Goal: Information Seeking & Learning: Check status

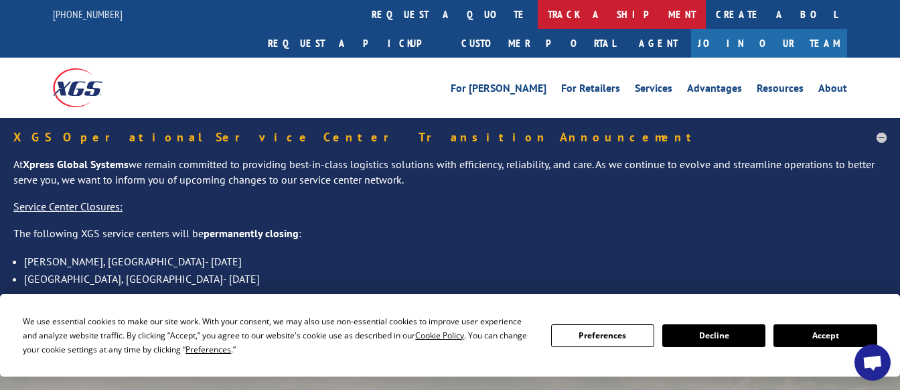
click at [538, 12] on link "track a shipment" at bounding box center [622, 14] width 168 height 29
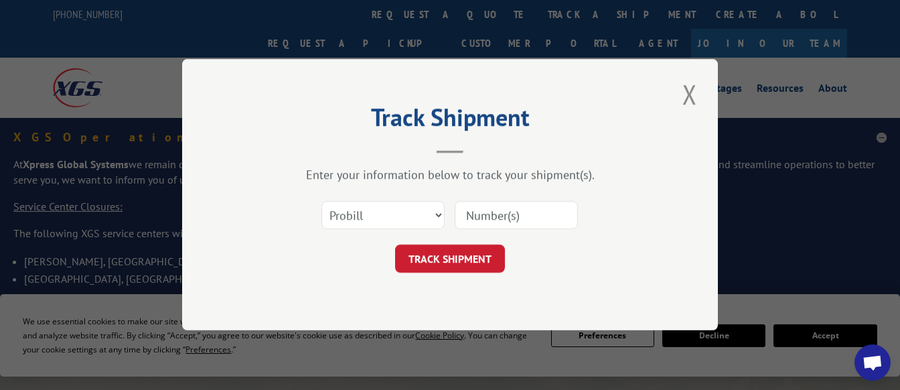
click at [489, 214] on input at bounding box center [516, 216] width 123 height 28
paste input "03600000554517271"
type input "03600000554517271"
click at [461, 265] on button "TRACK SHIPMENT" at bounding box center [450, 259] width 110 height 28
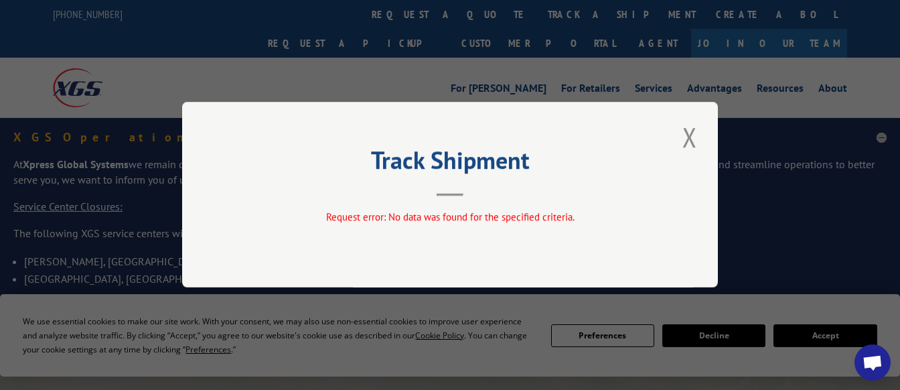
click at [687, 144] on button "Close modal" at bounding box center [690, 137] width 23 height 37
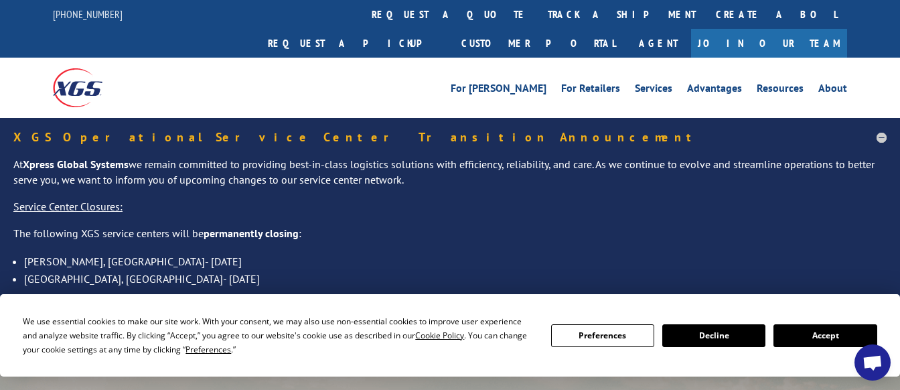
drag, startPoint x: 408, startPoint y: 20, endPoint x: 400, endPoint y: 61, distance: 41.6
click at [538, 20] on link "track a shipment" at bounding box center [622, 14] width 168 height 29
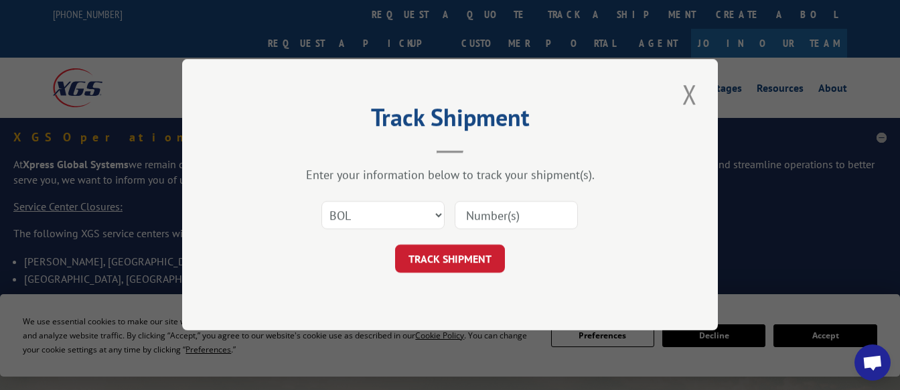
click at [499, 217] on input at bounding box center [516, 216] width 123 height 28
select select "po"
drag, startPoint x: 512, startPoint y: 216, endPoint x: 520, endPoint y: 245, distance: 29.5
click at [512, 216] on input at bounding box center [516, 216] width 123 height 28
paste input "18412803"
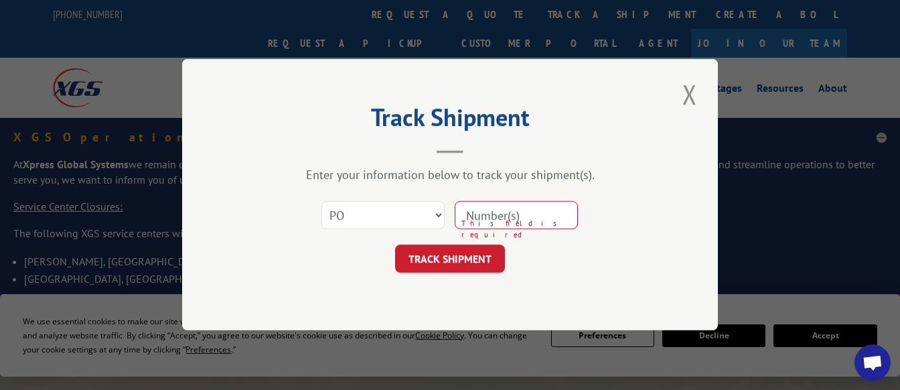
type input "18412803"
click at [449, 259] on button "TRACK SHIPMENT" at bounding box center [450, 259] width 110 height 28
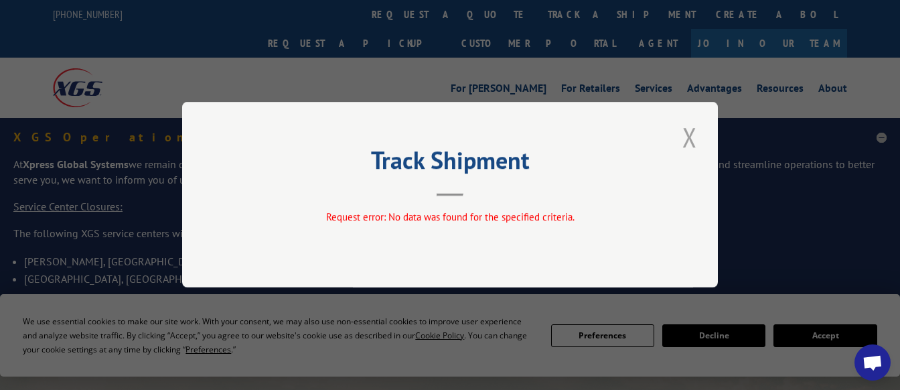
click at [693, 138] on button "Close modal" at bounding box center [690, 137] width 23 height 37
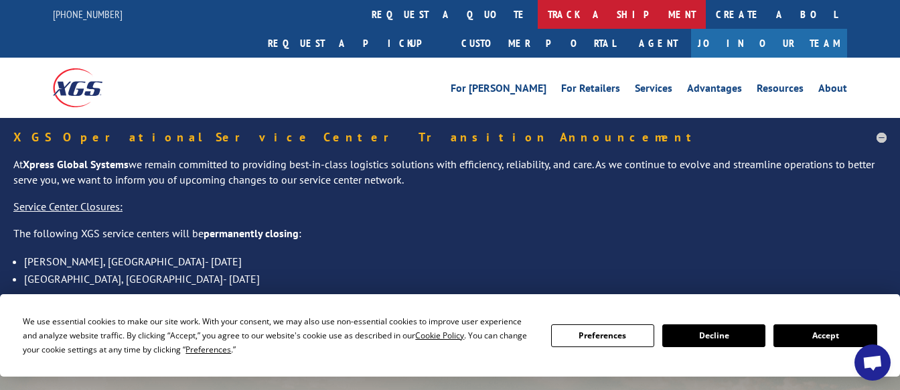
click at [538, 13] on link "track a shipment" at bounding box center [622, 14] width 168 height 29
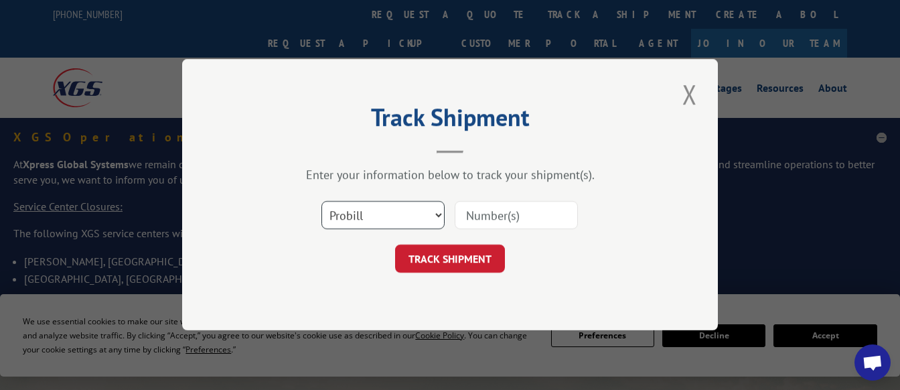
select select "bol"
click at [518, 220] on input at bounding box center [516, 216] width 123 height 28
paste input "03600000554517271"
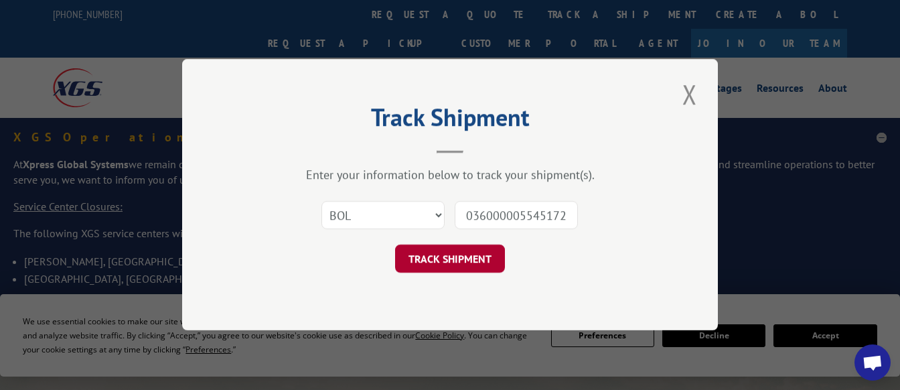
type input "03600000554517271"
click at [435, 265] on button "TRACK SHIPMENT" at bounding box center [450, 259] width 110 height 28
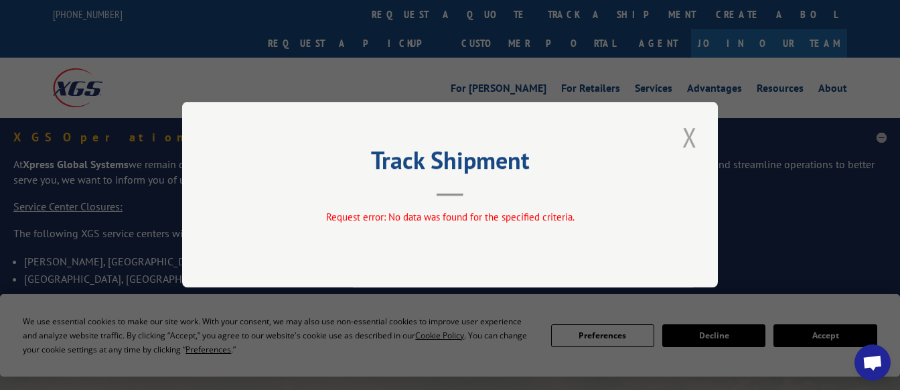
click at [698, 137] on button "Close modal" at bounding box center [690, 137] width 23 height 37
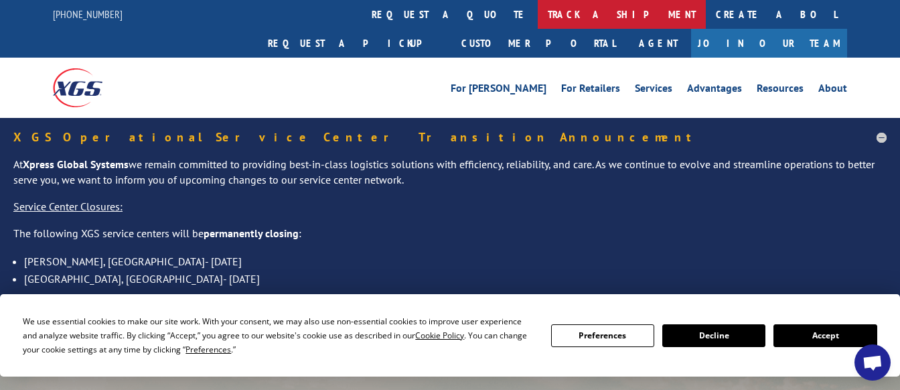
click at [538, 11] on link "track a shipment" at bounding box center [622, 14] width 168 height 29
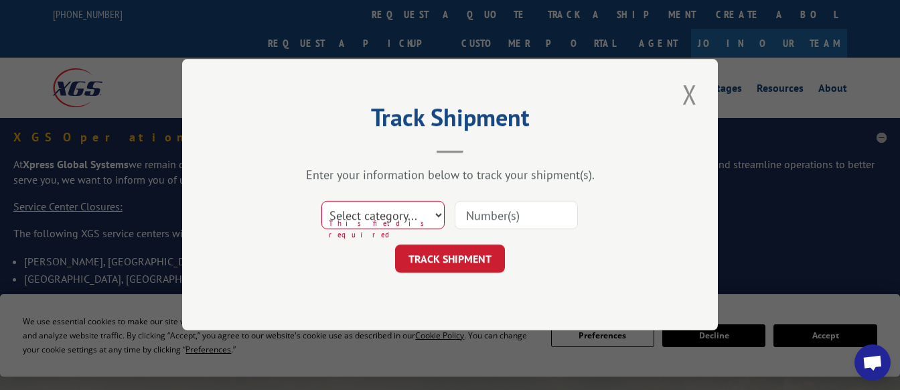
select select "probill"
click at [535, 216] on input at bounding box center [516, 216] width 123 height 28
paste input "1000378_55451727"
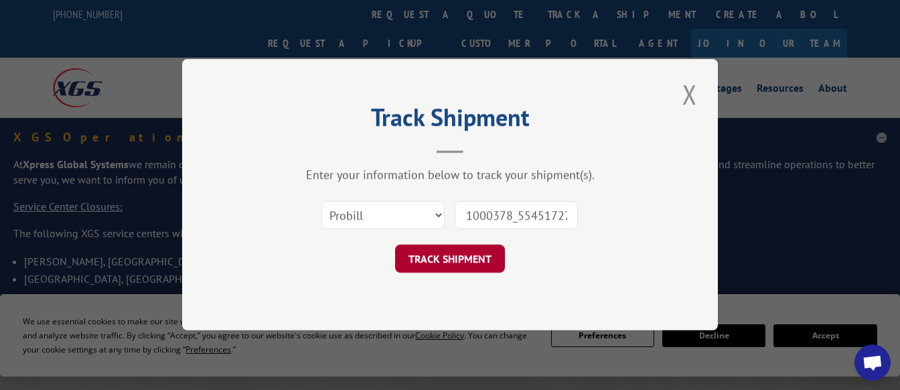
type input "1000378_55451727"
click at [441, 262] on button "TRACK SHIPMENT" at bounding box center [450, 259] width 110 height 28
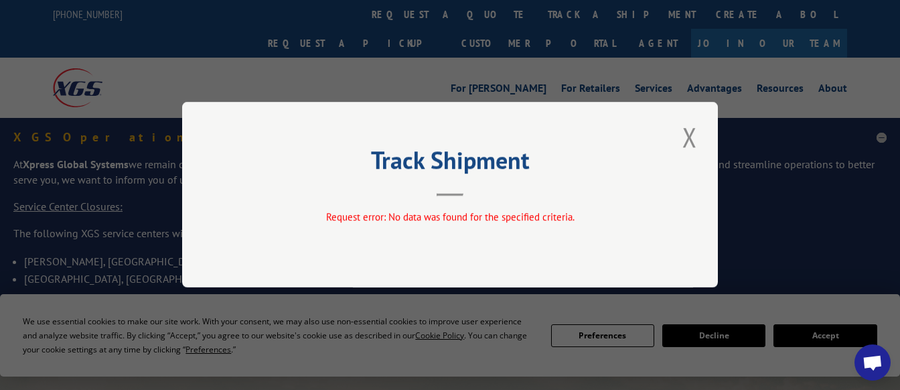
drag, startPoint x: 693, startPoint y: 139, endPoint x: 553, endPoint y: 76, distance: 153.8
click at [691, 138] on button "Close modal" at bounding box center [690, 137] width 23 height 37
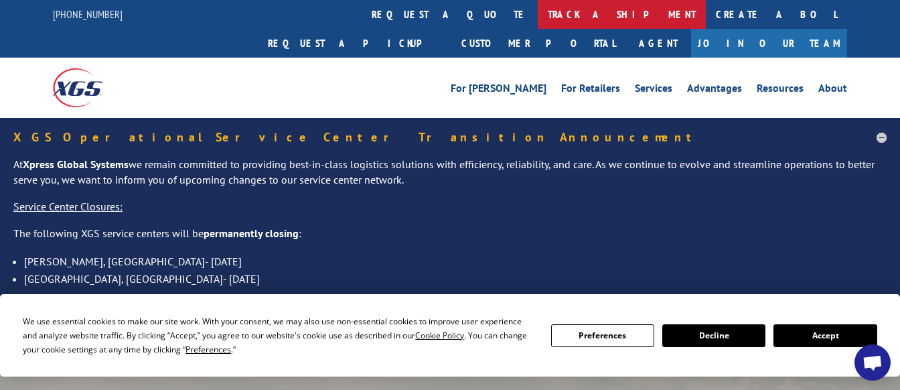
click at [538, 12] on link "track a shipment" at bounding box center [622, 14] width 168 height 29
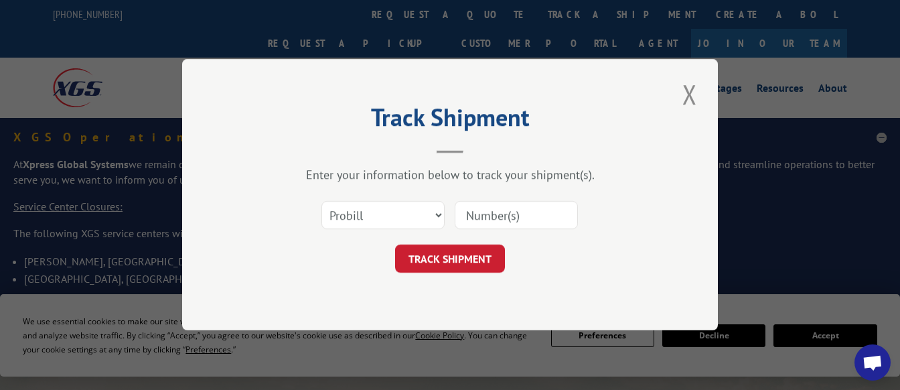
click at [533, 220] on input at bounding box center [516, 216] width 123 height 28
paste input "458509362164270"
type input "458509362164270"
click at [449, 259] on button "TRACK SHIPMENT" at bounding box center [450, 259] width 110 height 28
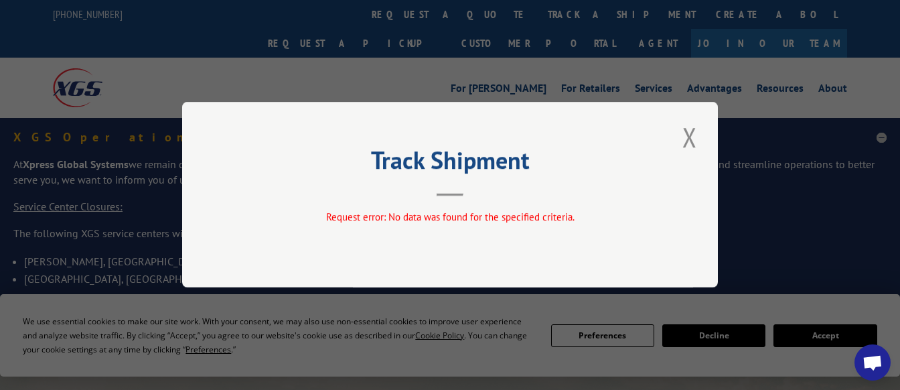
drag, startPoint x: 691, startPoint y: 139, endPoint x: 715, endPoint y: 203, distance: 68.4
click at [691, 139] on button "Close modal" at bounding box center [690, 137] width 23 height 37
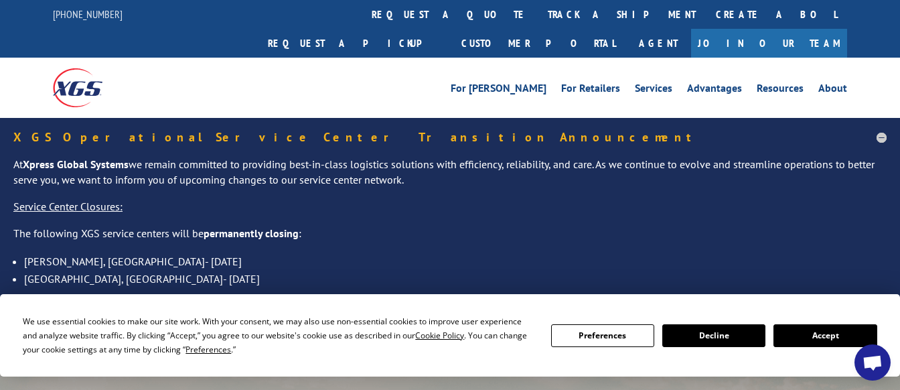
drag, startPoint x: 705, startPoint y: 336, endPoint x: 533, endPoint y: 214, distance: 211.0
click at [705, 336] on button "Decline" at bounding box center [714, 335] width 103 height 23
